Goal: Information Seeking & Learning: Learn about a topic

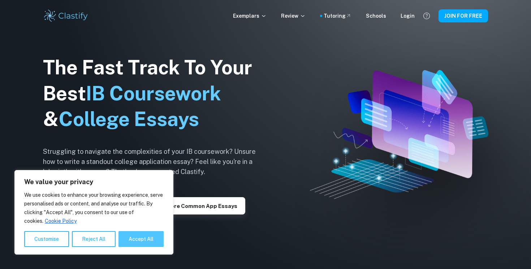
click at [152, 246] on button "Accept All" at bounding box center [140, 239] width 45 height 16
checkbox input "true"
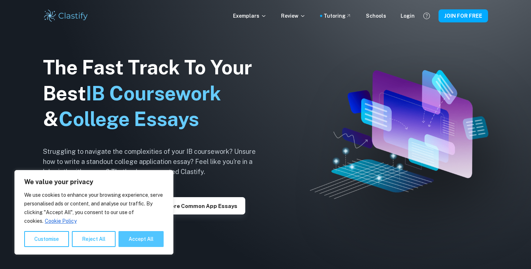
checkbox input "true"
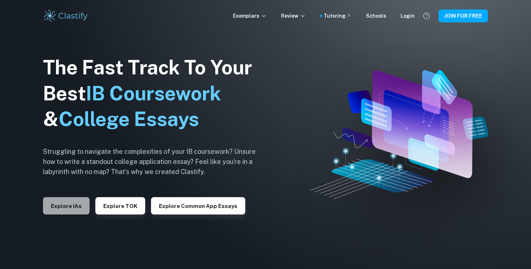
click at [52, 209] on button "Explore IAs" at bounding box center [66, 205] width 47 height 17
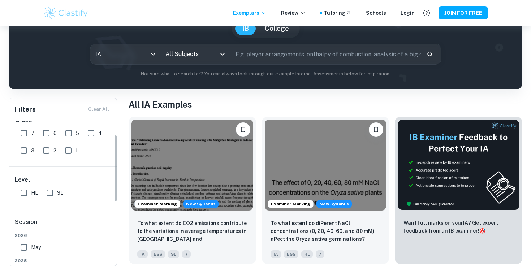
scroll to position [11, 0]
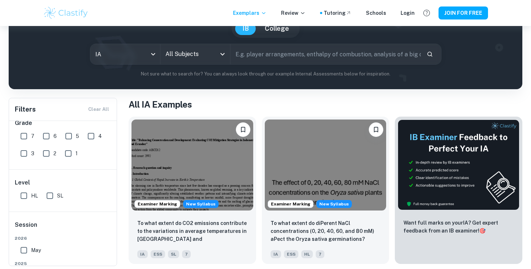
click at [25, 197] on input "HL" at bounding box center [24, 195] width 14 height 14
checkbox input "true"
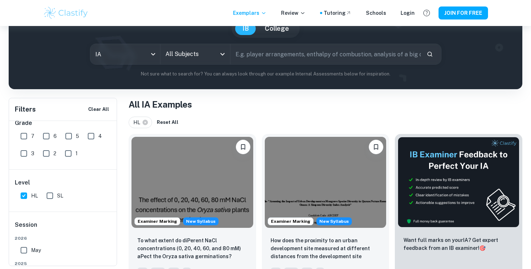
click at [45, 135] on input "6" at bounding box center [46, 136] width 14 height 14
checkbox input "true"
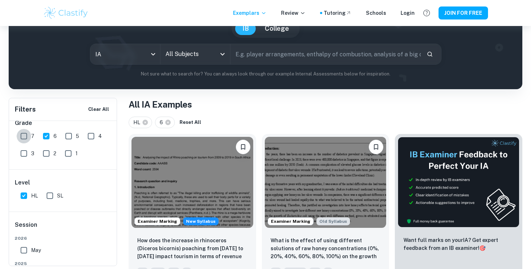
click at [27, 137] on input "7" at bounding box center [24, 136] width 14 height 14
checkbox input "true"
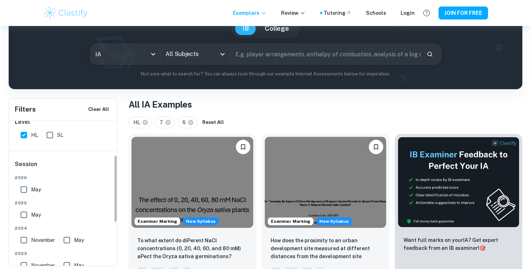
scroll to position [74, 0]
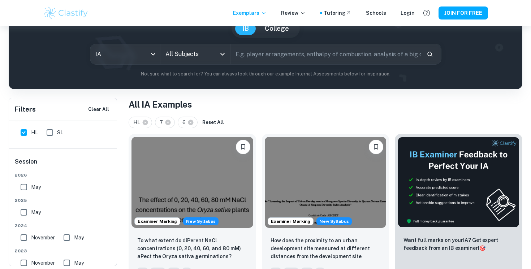
click at [29, 186] on input "May" at bounding box center [24, 187] width 14 height 14
checkbox input "true"
click at [27, 214] on input "May" at bounding box center [24, 212] width 14 height 14
checkbox input "true"
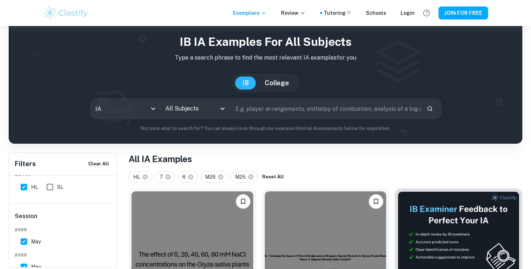
scroll to position [9, 0]
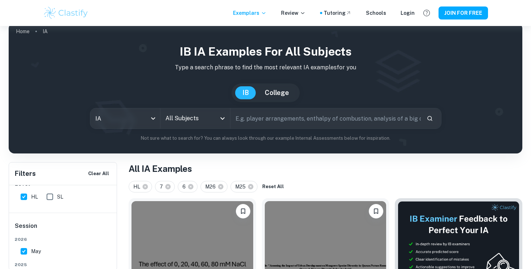
click at [208, 121] on input "All Subjects" at bounding box center [190, 119] width 52 height 14
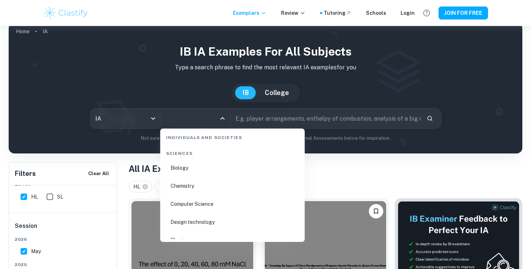
scroll to position [1106, 0]
click at [185, 178] on li "Biology" at bounding box center [232, 173] width 139 height 17
type input "Biology"
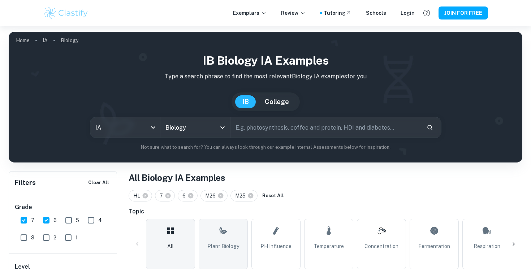
click at [230, 244] on span "Plant Biology" at bounding box center [223, 246] width 32 height 8
type input "Plant Biology"
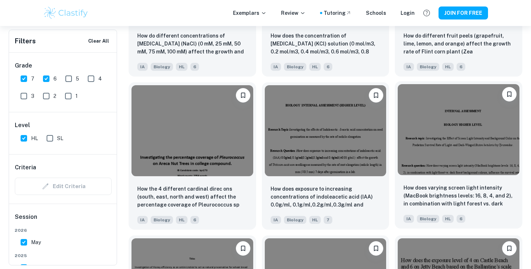
scroll to position [812, 0]
click at [454, 173] on img at bounding box center [459, 129] width 122 height 91
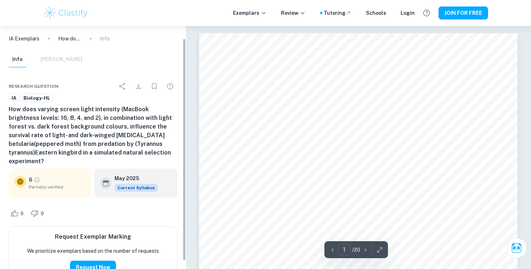
scroll to position [22, 0]
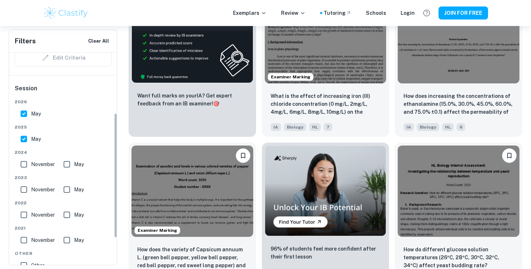
scroll to position [129, 0]
click at [23, 146] on div "[DATE] [DATE] [DATE] May [DATE] May [DATE] May [DATE] May Other Other" at bounding box center [63, 186] width 97 height 177
click at [23, 131] on div "May" at bounding box center [32, 137] width 29 height 17
drag, startPoint x: 22, startPoint y: 140, endPoint x: 22, endPoint y: 133, distance: 7.6
click at [22, 140] on input "May" at bounding box center [24, 138] width 14 height 14
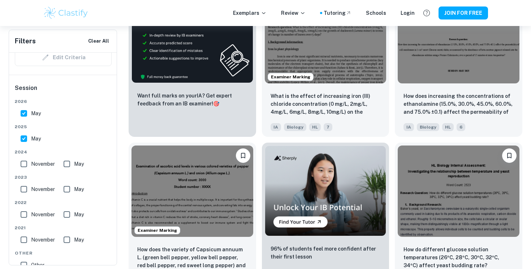
checkbox input "false"
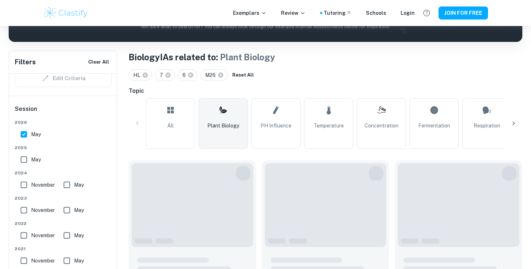
click at [23, 109] on div "Session [DATE] [DATE] [DATE] May [DATE] May [DATE] May [DATE] May Other Other" at bounding box center [63, 200] width 108 height 209
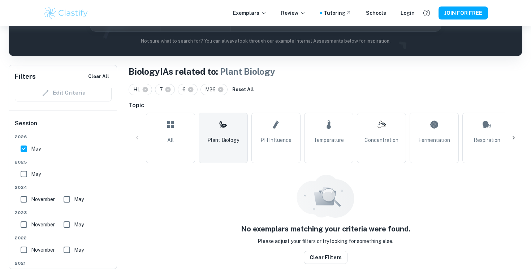
scroll to position [101, 0]
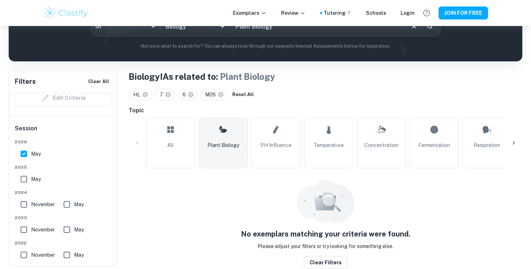
click at [24, 151] on input "May" at bounding box center [24, 154] width 14 height 14
checkbox input "false"
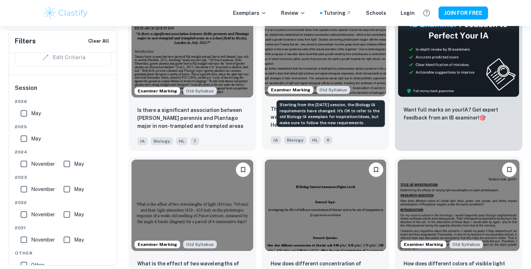
scroll to position [286, 0]
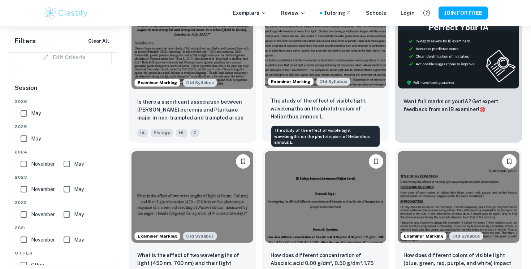
click at [355, 105] on p "The study of the effect of visible light wavelengths on the phototropism of Hel…" at bounding box center [325, 109] width 110 height 24
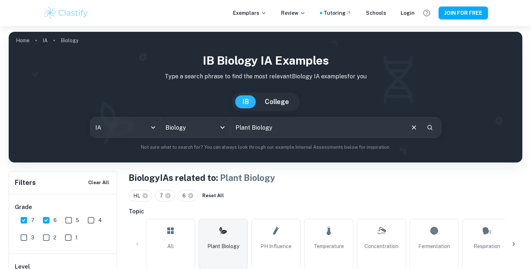
click at [297, 127] on input "Plant Biology" at bounding box center [317, 127] width 174 height 20
click at [414, 130] on icon "Clear" at bounding box center [414, 127] width 8 height 8
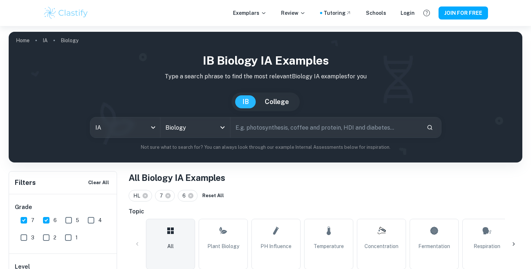
click at [383, 131] on input "text" at bounding box center [325, 127] width 190 height 20
type input "light intensity"
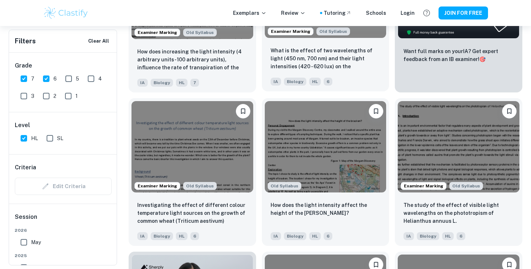
scroll to position [338, 0]
